Goal: Task Accomplishment & Management: Manage account settings

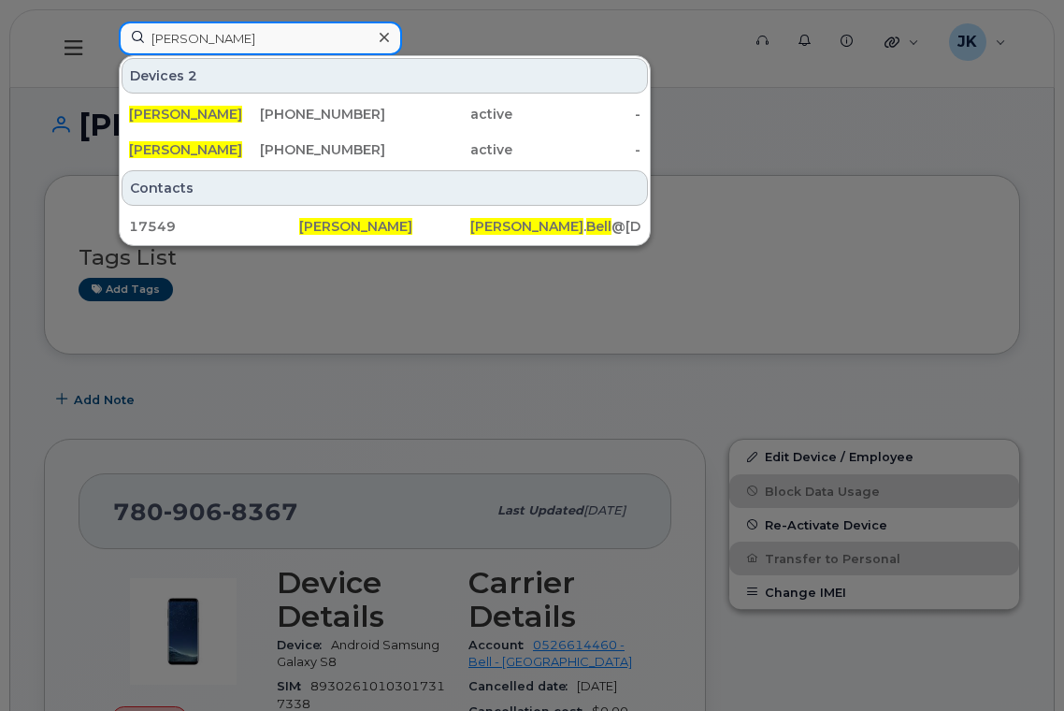
click at [227, 29] on input "sharlene bell" at bounding box center [260, 39] width 283 height 34
drag, startPoint x: 237, startPoint y: 34, endPoint x: 68, endPoint y: 35, distance: 168.3
click at [104, 33] on div "sharlene bell Devices 2 Sharlene Bell 587-338-0873 active - Sharlene Bell 780-9…" at bounding box center [424, 49] width 640 height 54
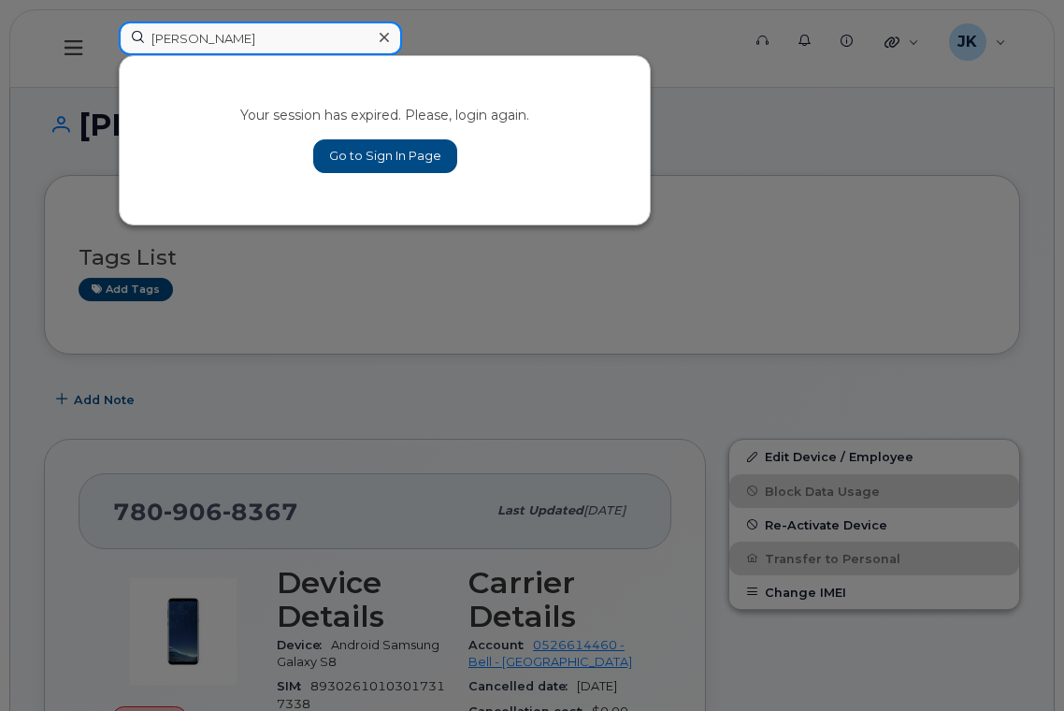
type input "fred fon"
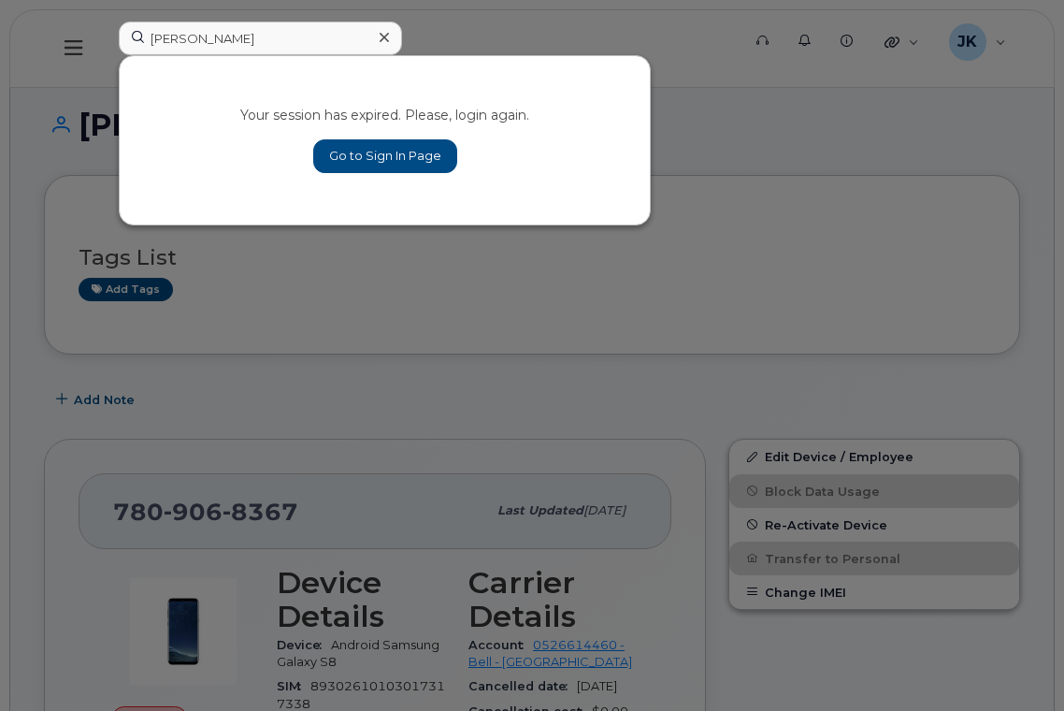
click at [872, 94] on div at bounding box center [532, 355] width 1064 height 711
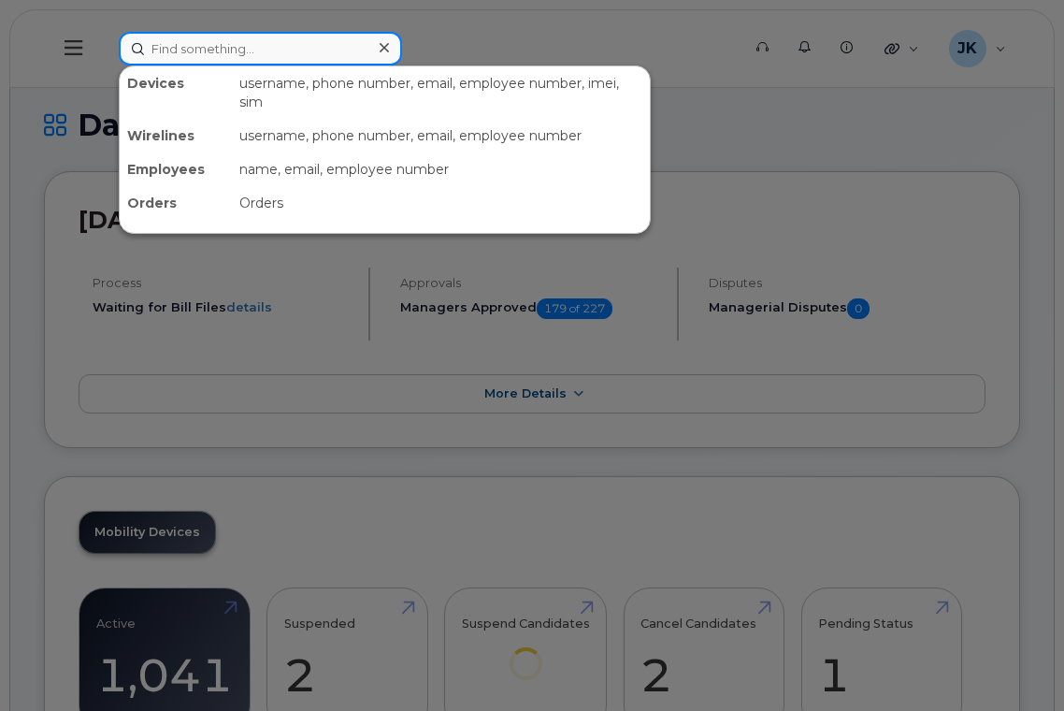
click at [201, 45] on input at bounding box center [260, 49] width 283 height 34
paste input "[PERSON_NAME]"
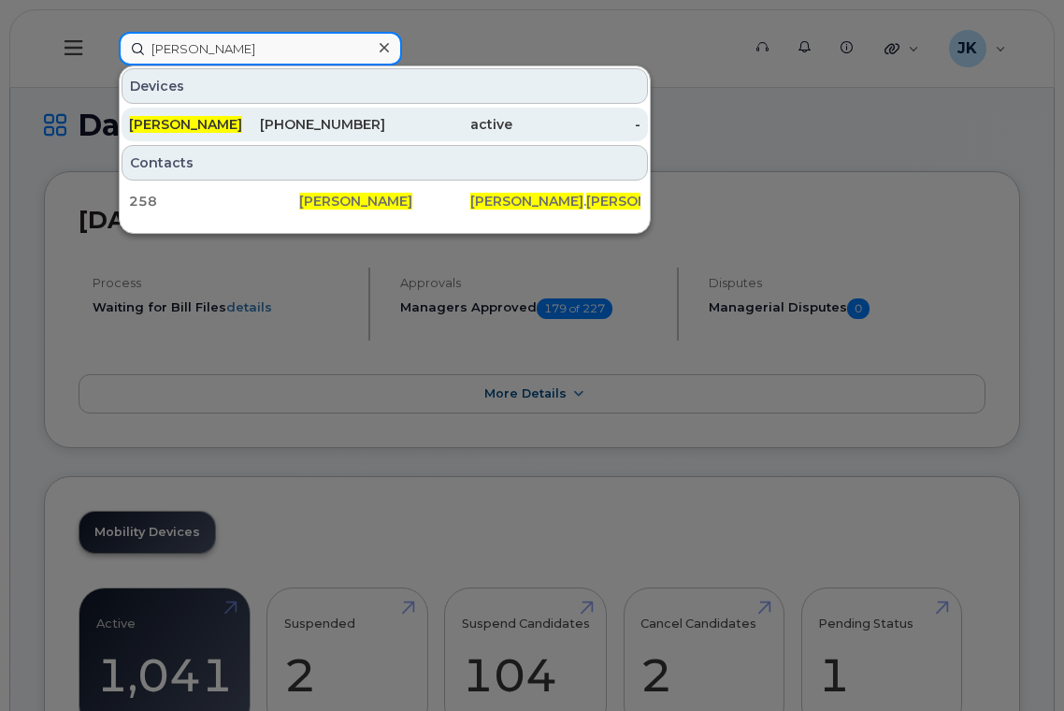
type input "[PERSON_NAME]"
click at [338, 123] on div "[PHONE_NUMBER]" at bounding box center [321, 124] width 128 height 19
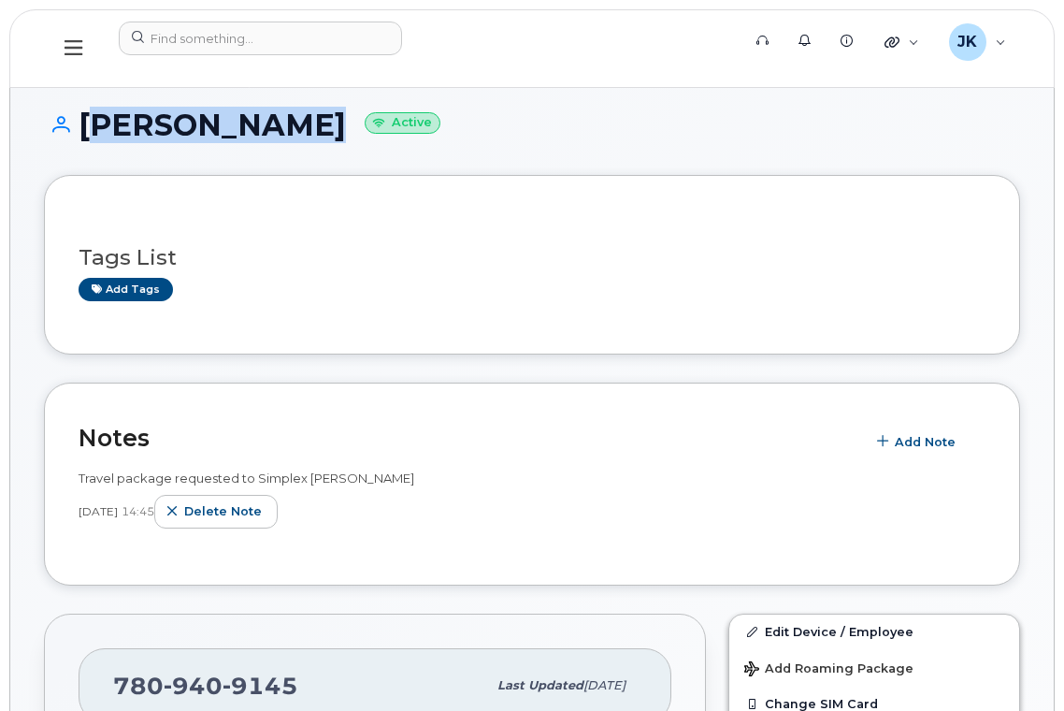
drag, startPoint x: 266, startPoint y: 128, endPoint x: 83, endPoint y: 137, distance: 183.5
click at [83, 137] on h1 "Fred Fonseca Active" at bounding box center [532, 124] width 976 height 33
copy h1 "Fred Fonseca"
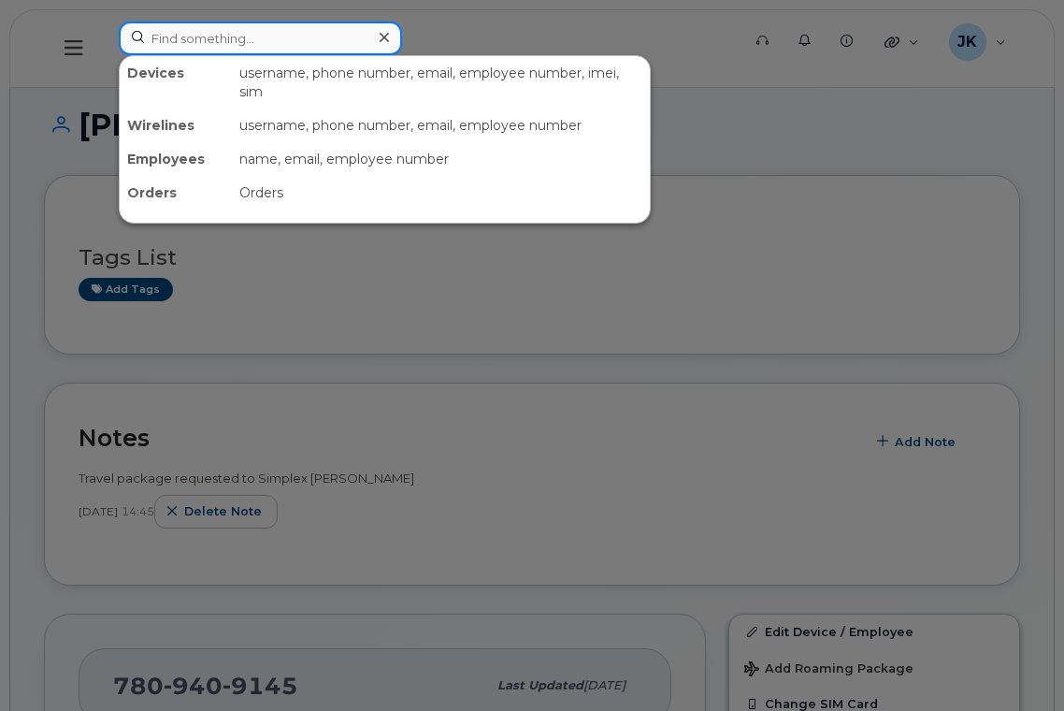
click at [243, 35] on input at bounding box center [260, 39] width 283 height 34
paste input "[PERSON_NAME]"
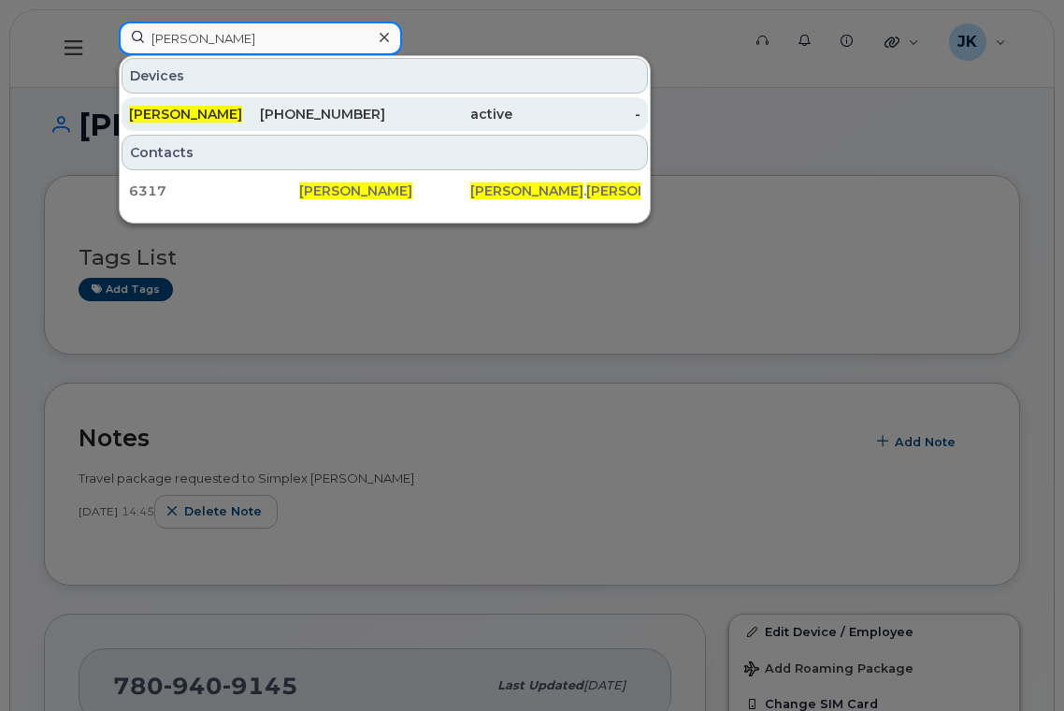
type input "[PERSON_NAME]"
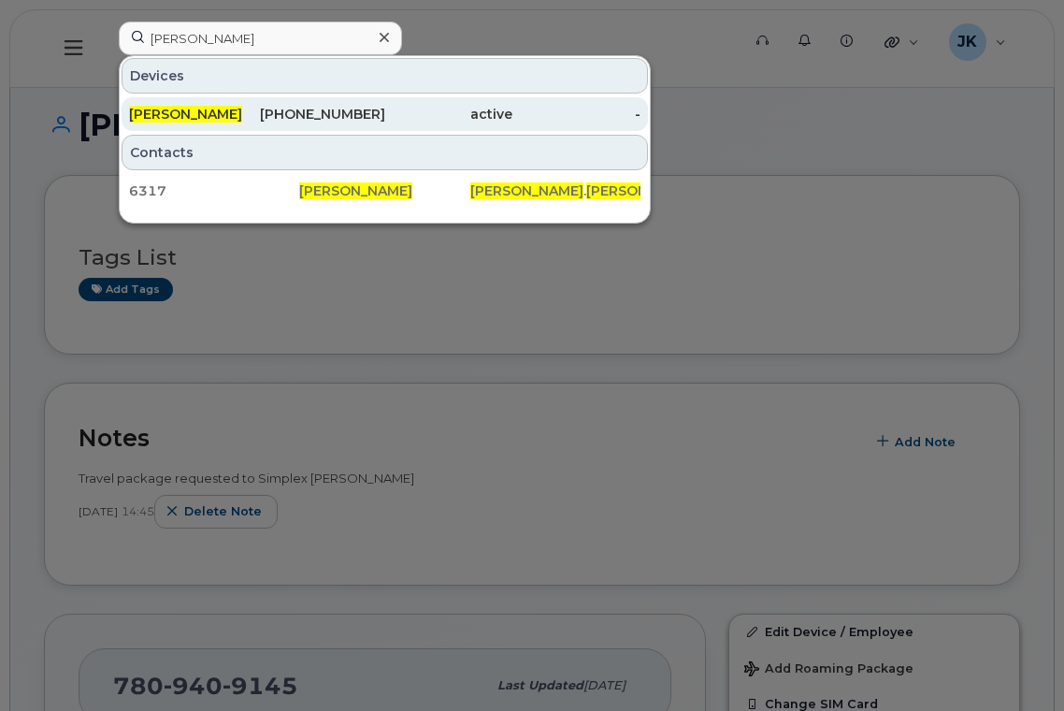
click at [194, 117] on div "[PERSON_NAME]" at bounding box center [193, 114] width 128 height 19
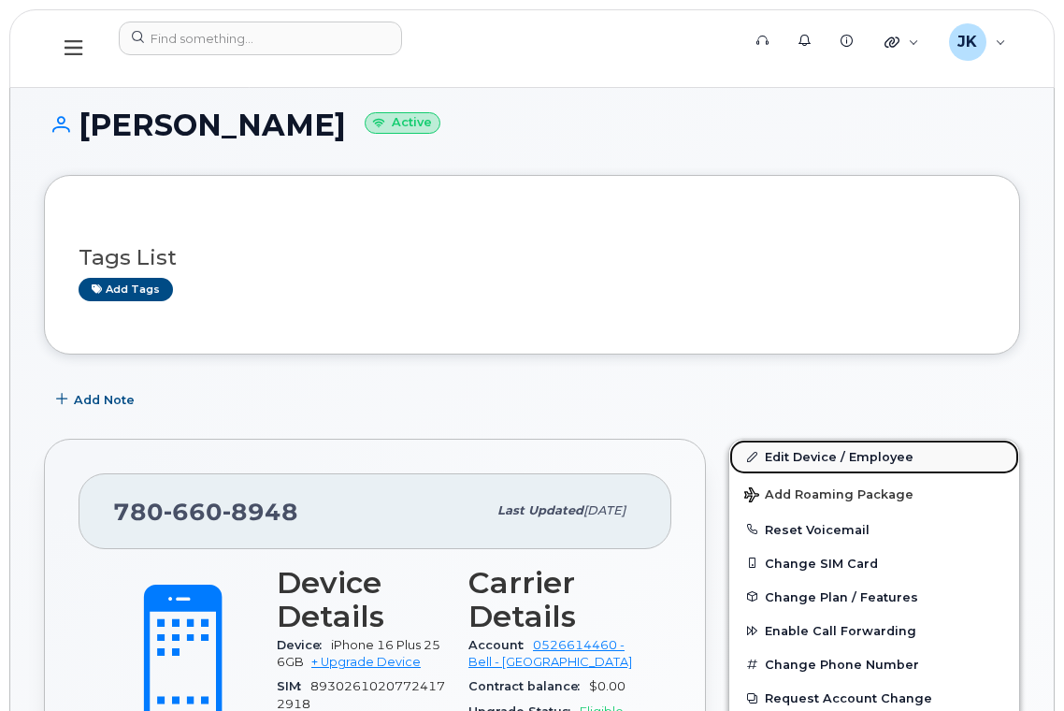
click at [817, 453] on link "Edit Device / Employee" at bounding box center [874, 456] width 290 height 34
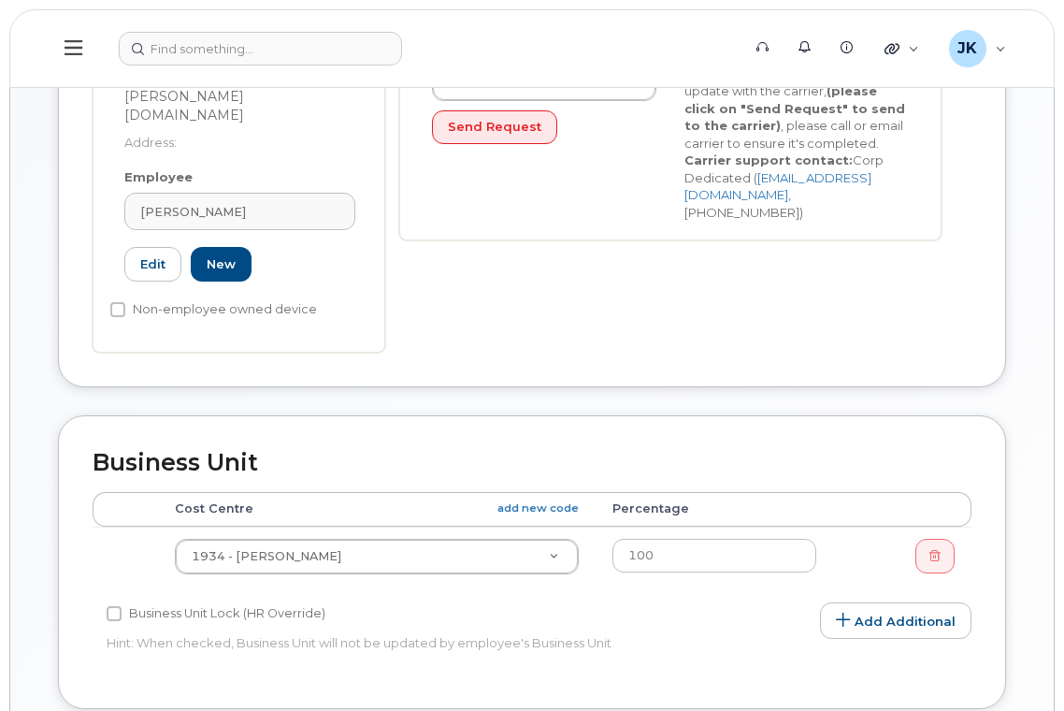
scroll to position [748, 0]
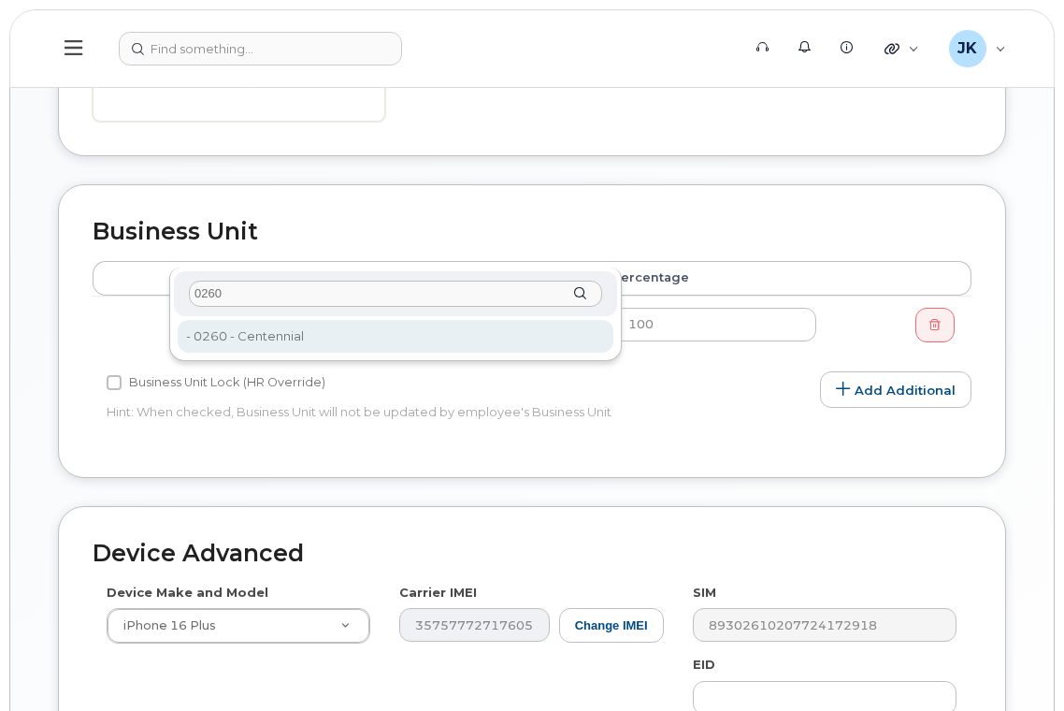
type input "0260"
type input "29745"
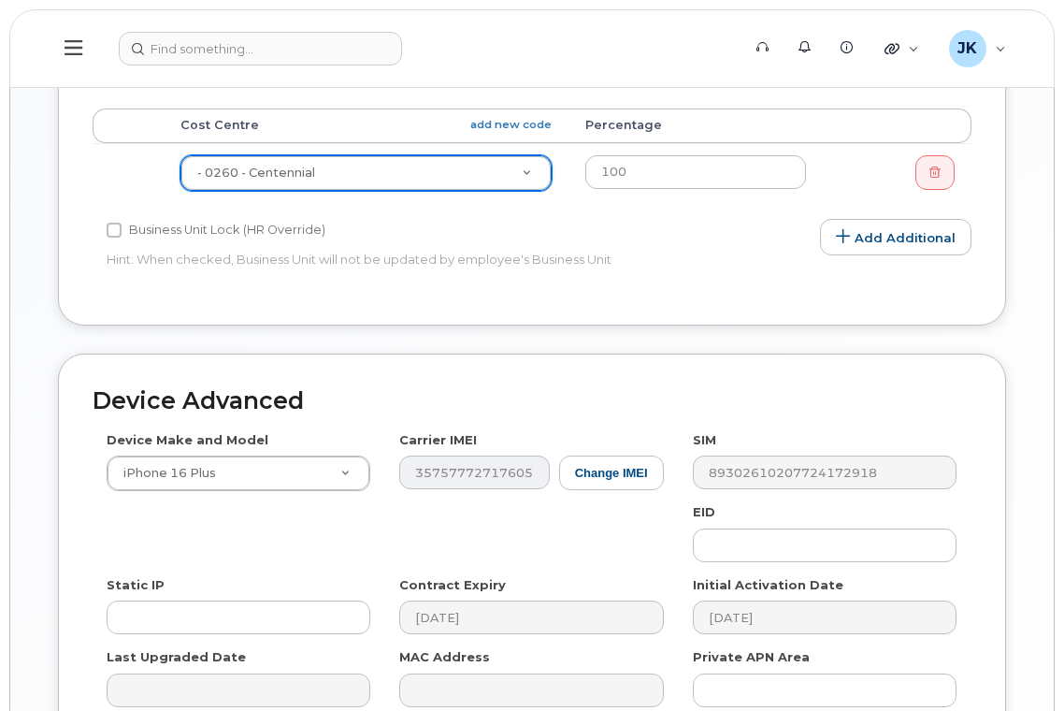
scroll to position [1027, 0]
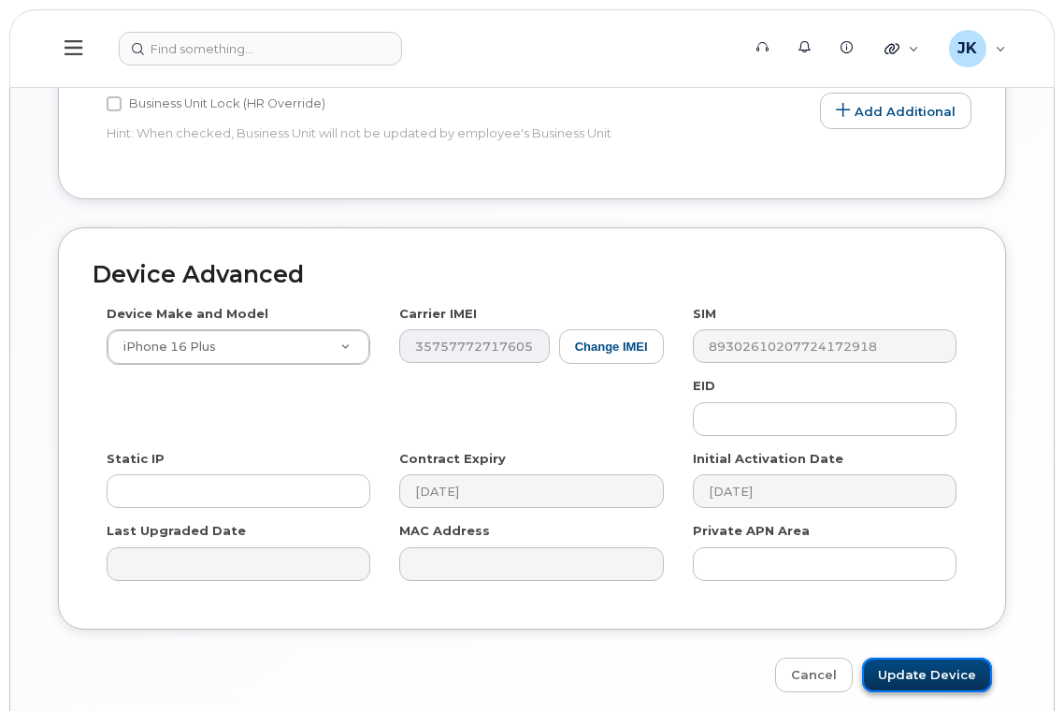
click at [923, 657] on input "Update Device" at bounding box center [927, 674] width 130 height 35
type input "Saving..."
